Goal: Task Accomplishment & Management: Complete application form

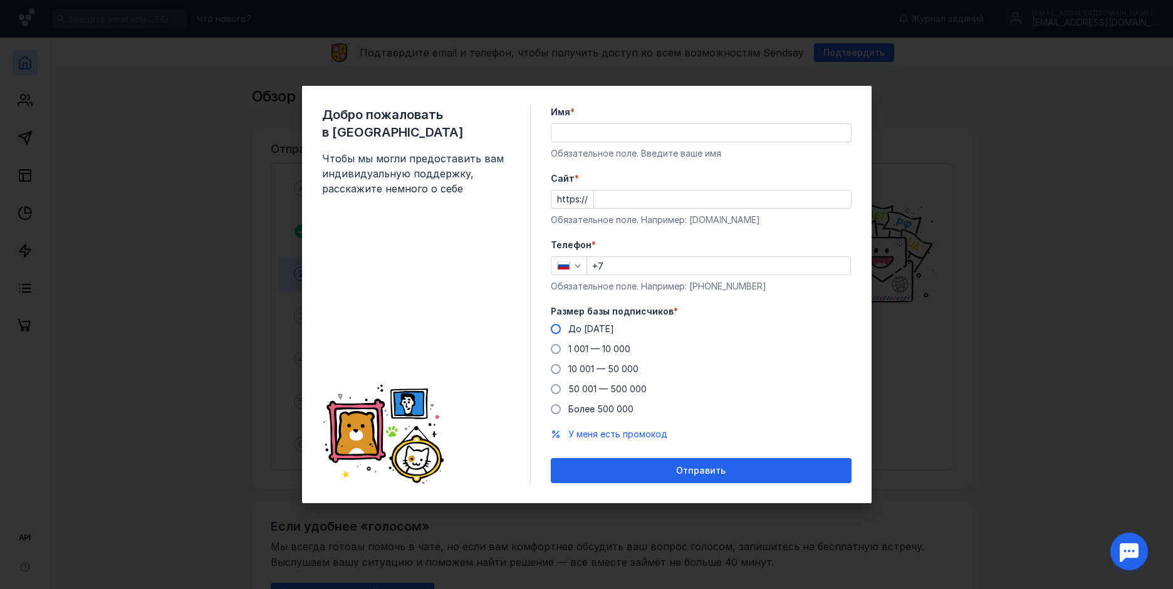
click at [582, 333] on span "До [DATE]" at bounding box center [591, 328] width 46 height 11
click at [0, 0] on input "До [DATE]" at bounding box center [0, 0] width 0 height 0
click at [614, 272] on input "+7" at bounding box center [718, 266] width 263 height 18
type input "[PHONE_NUMBER]"
type input "[PERSON_NAME]"
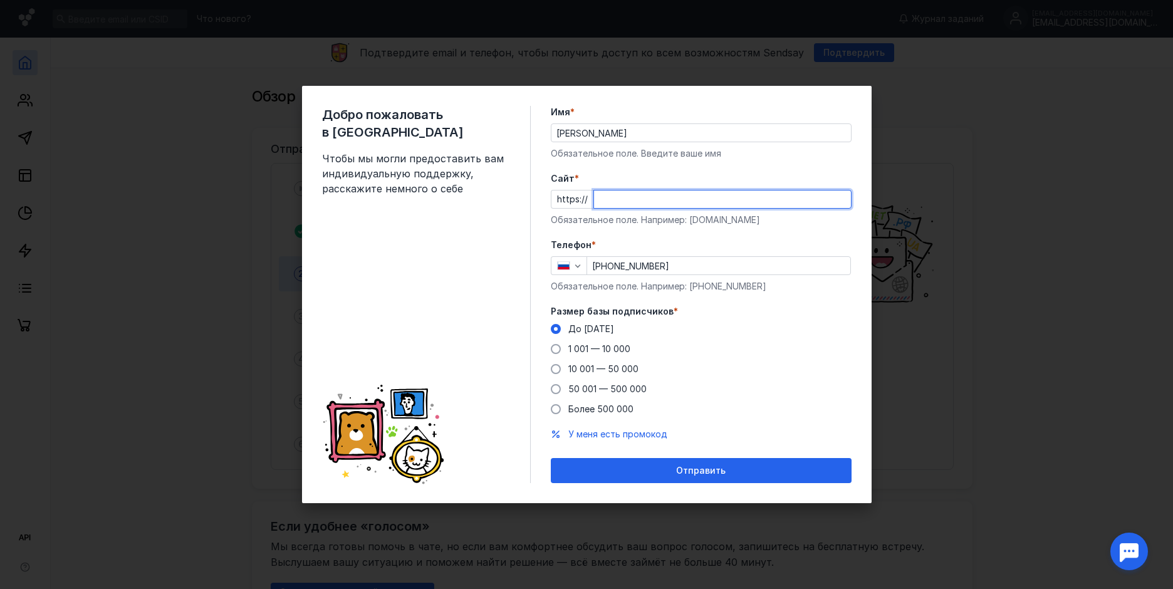
click at [616, 197] on input "Cайт *" at bounding box center [722, 199] width 257 height 18
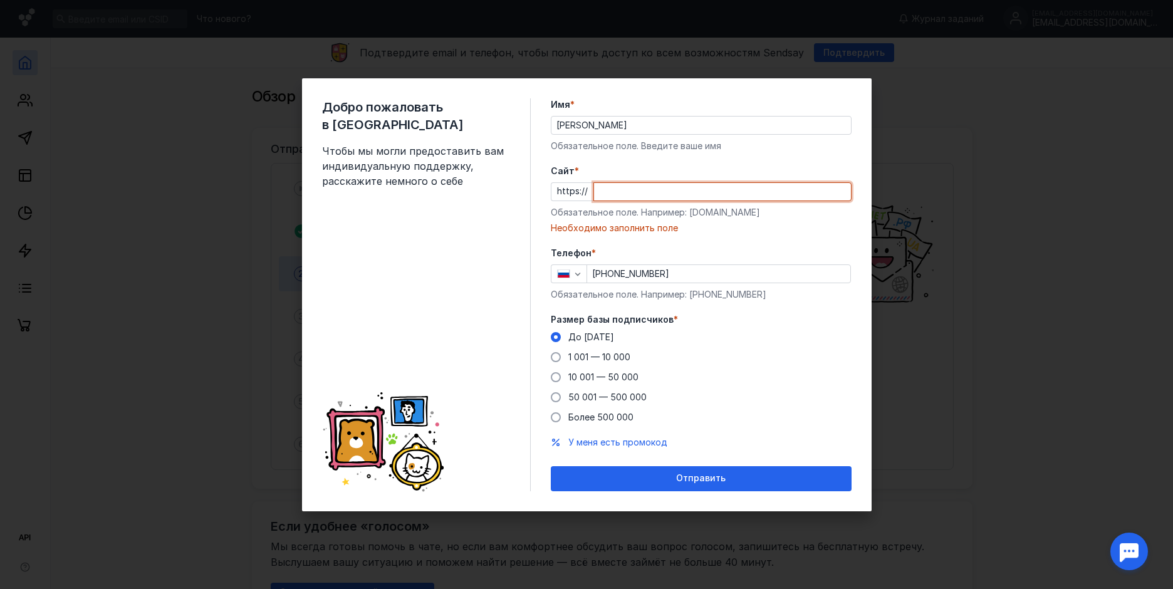
paste input "[DOMAIN_NAME][URL]"
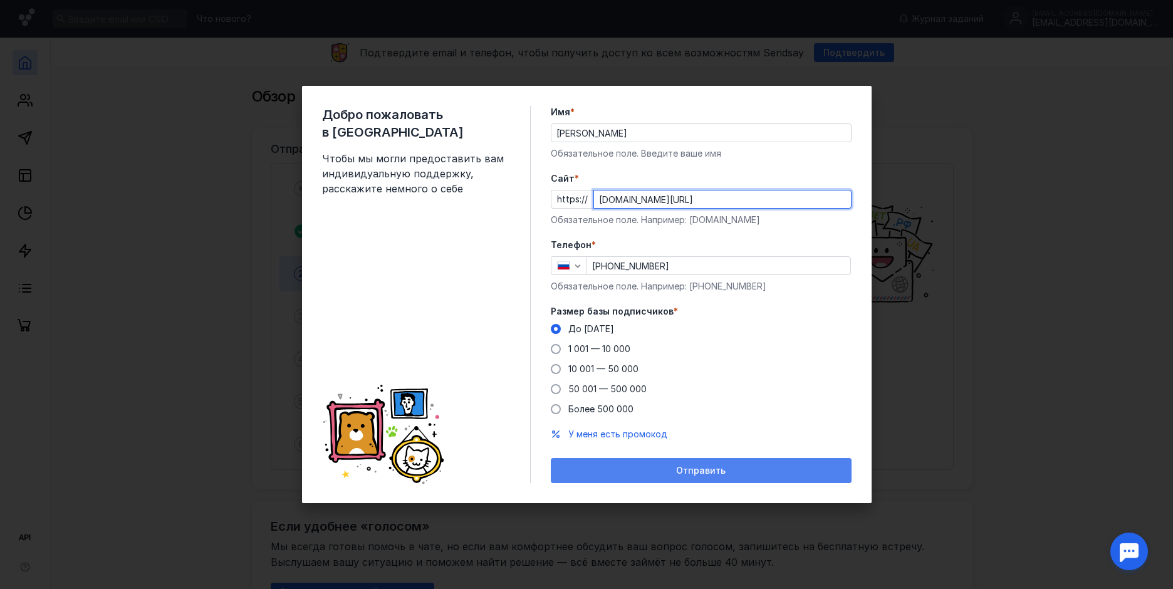
type input "[DOMAIN_NAME][URL]"
click at [623, 471] on div "Отправить" at bounding box center [701, 470] width 288 height 11
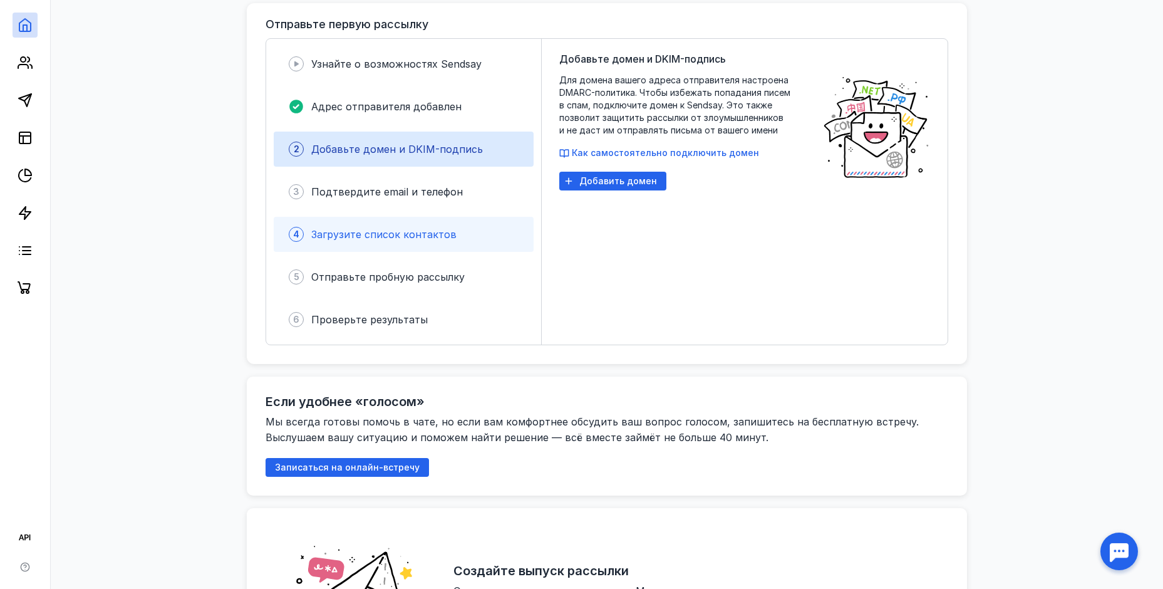
scroll to position [125, 0]
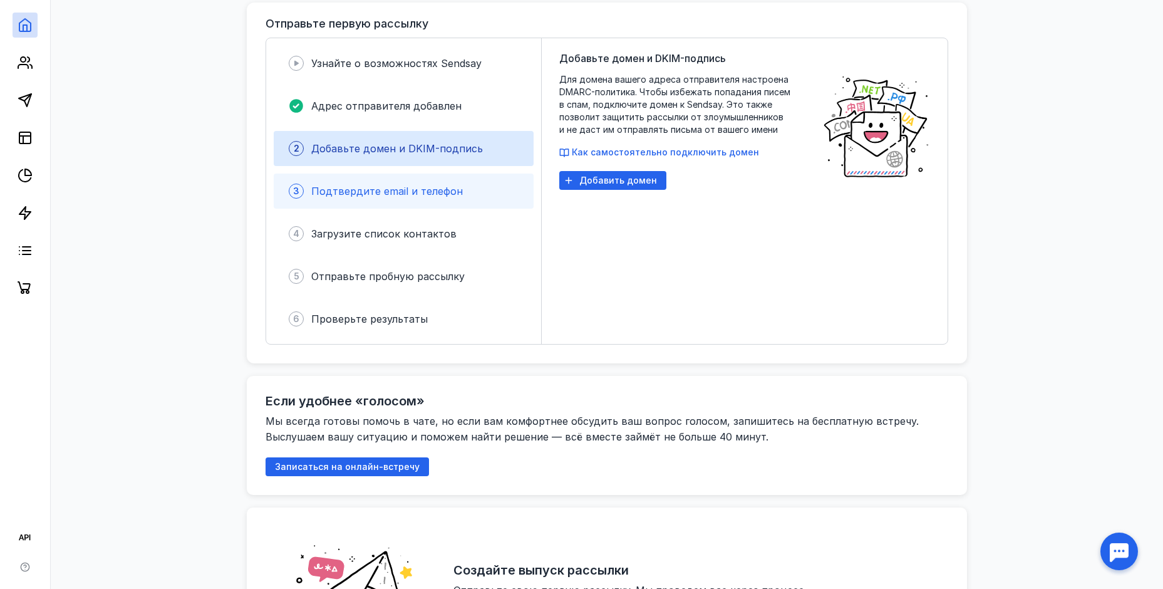
click at [406, 174] on div "3 Подтвердите email и телефон" at bounding box center [404, 190] width 260 height 35
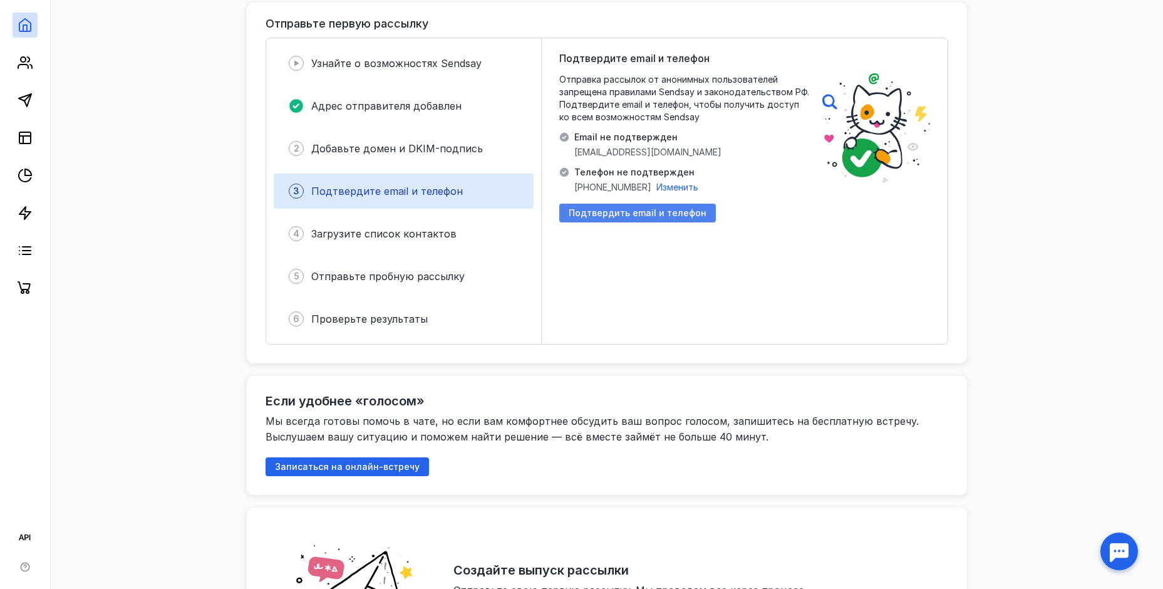
click at [579, 214] on span "Подтвердить email и телефон" at bounding box center [638, 213] width 138 height 11
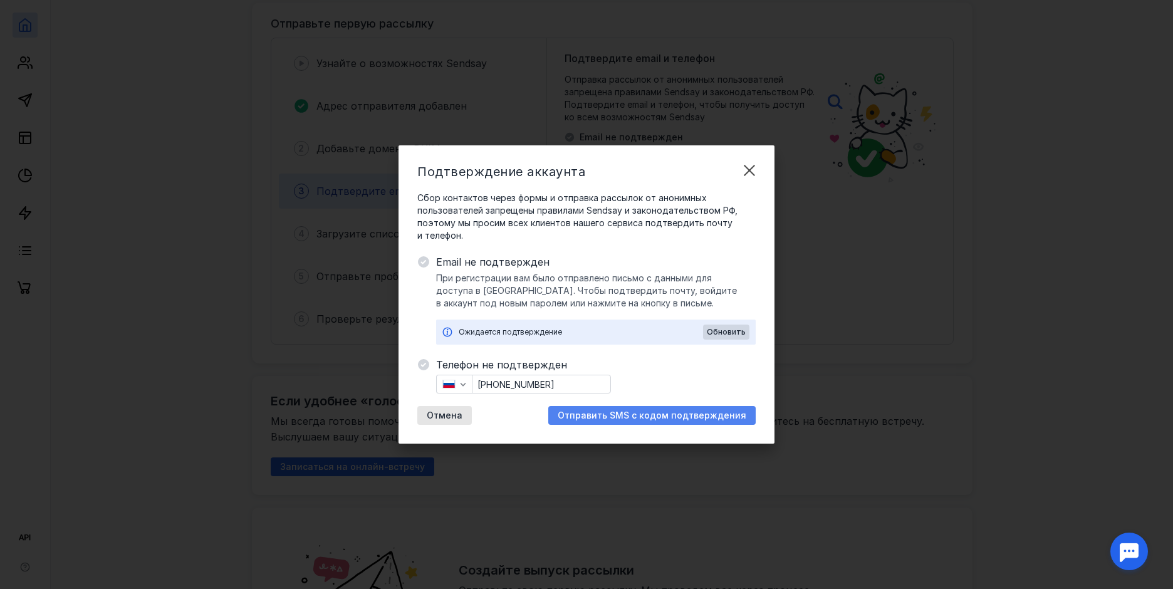
click at [616, 415] on span "Отправить SMS с кодом подтверждения" at bounding box center [651, 415] width 189 height 11
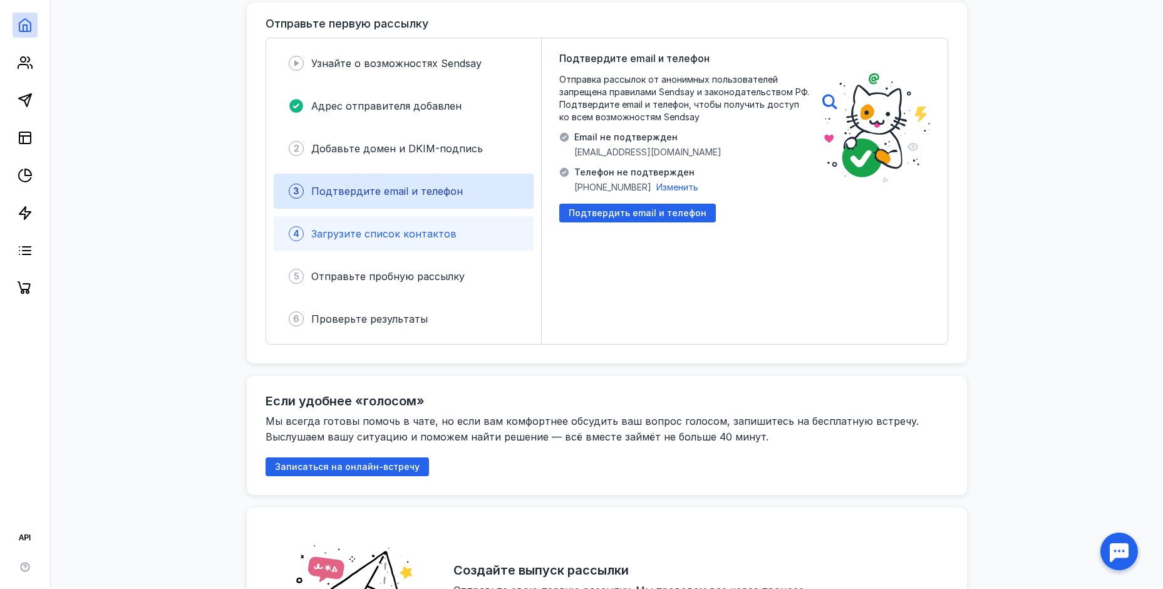
click at [428, 237] on span "Загрузите список контактов" at bounding box center [383, 233] width 145 height 13
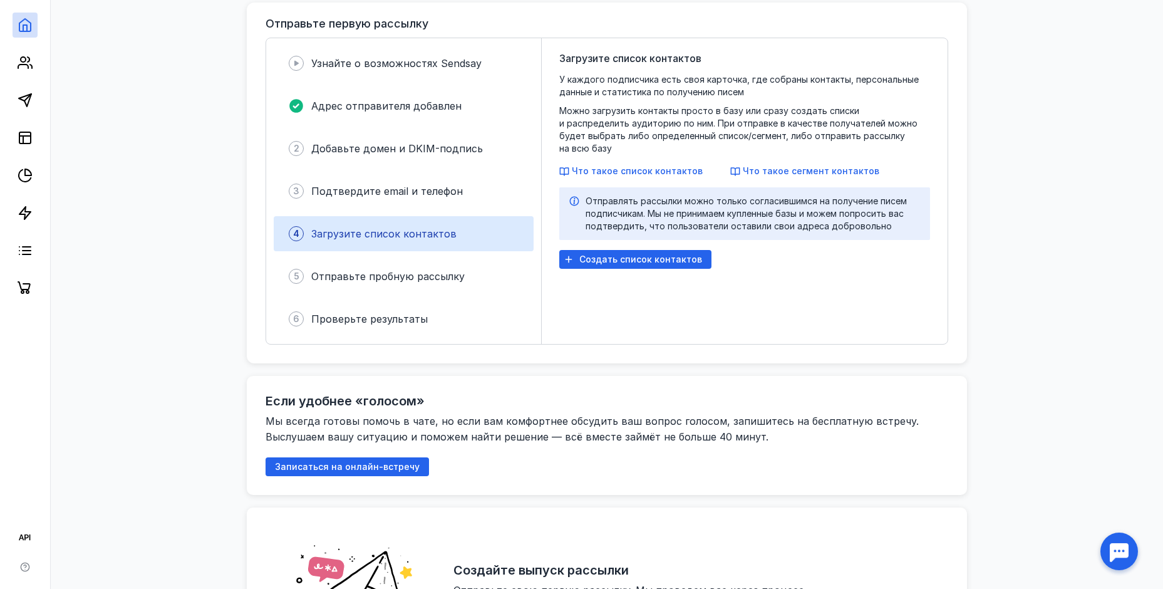
click at [417, 244] on div "4 Загрузите список контактов" at bounding box center [404, 233] width 260 height 35
click at [419, 281] on span "Отправьте пробную рассылку" at bounding box center [387, 276] width 153 height 13
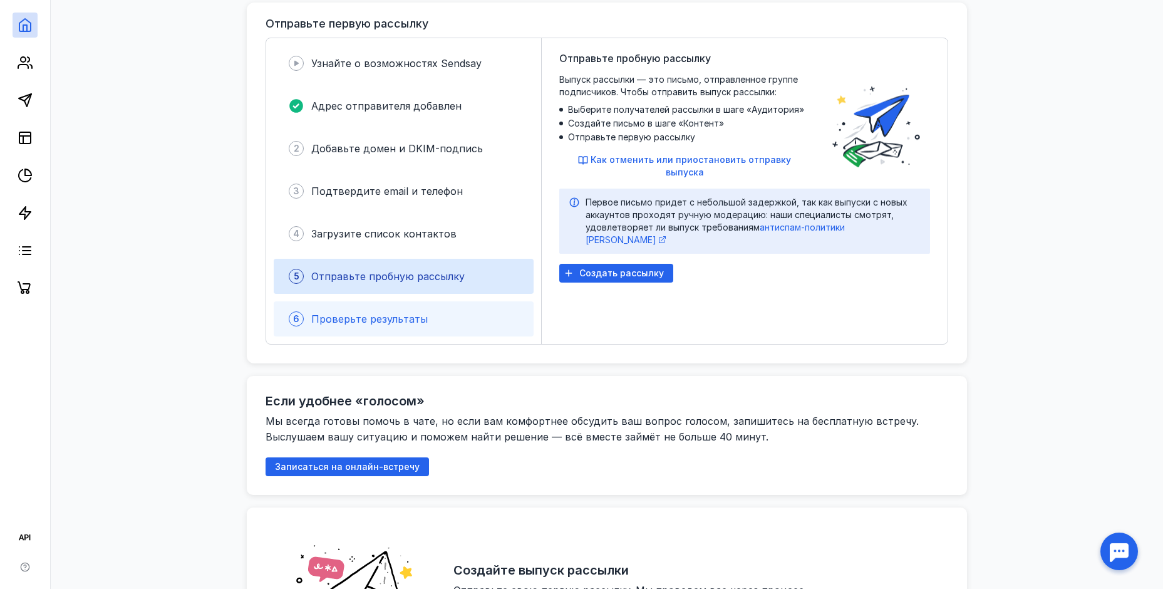
click at [422, 308] on div "6 Проверьте результаты" at bounding box center [404, 318] width 260 height 35
